Goal: Navigation & Orientation: Go to known website

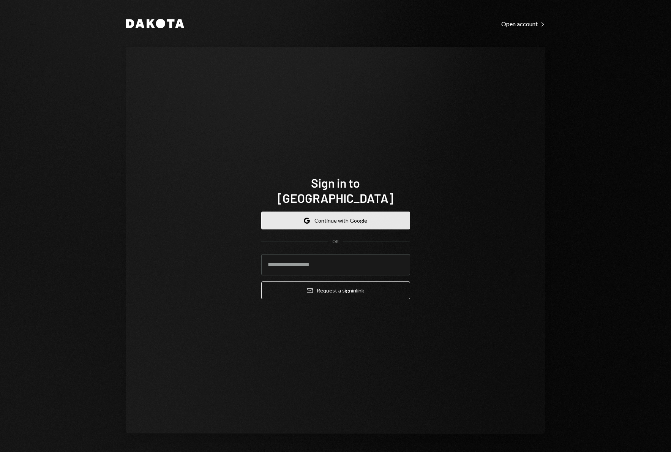
click at [335, 211] on button "Google Continue with Google" at bounding box center [335, 220] width 149 height 18
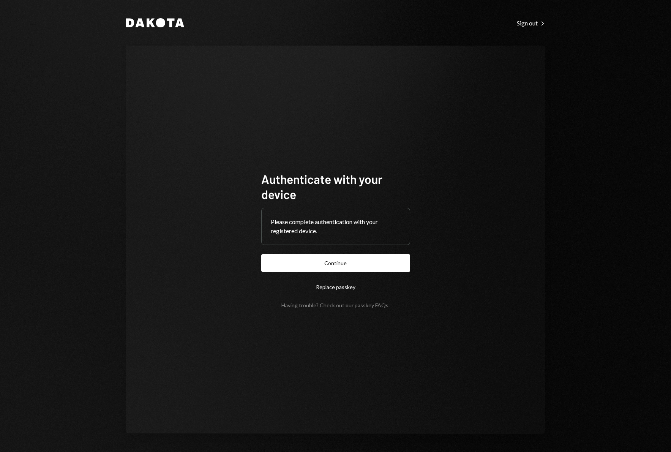
click at [344, 267] on button "Continue" at bounding box center [335, 263] width 149 height 18
